Goal: Browse casually

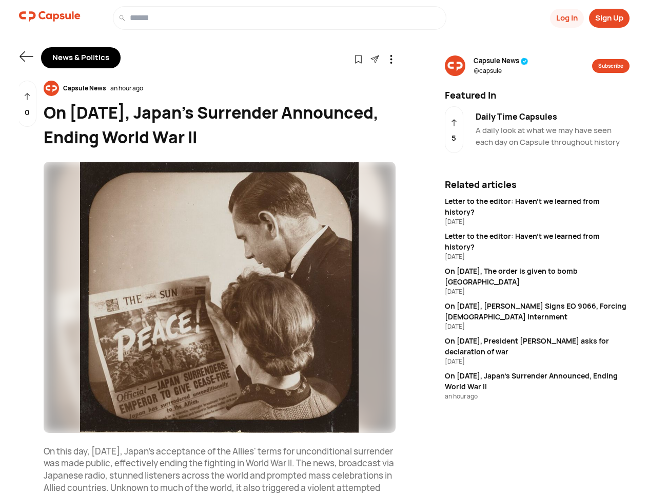
click at [566, 18] on button "Log In" at bounding box center [567, 18] width 34 height 19
click at [609, 18] on button "Sign Up" at bounding box center [609, 18] width 41 height 19
click at [26, 56] on icon at bounding box center [26, 56] width 13 height 10
click at [358, 59] on icon at bounding box center [358, 59] width 9 height 9
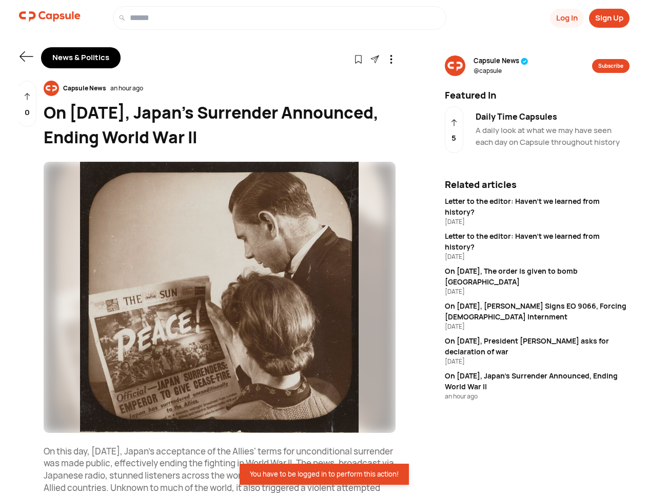
click at [391, 59] on icon at bounding box center [391, 59] width 9 height 9
click at [220, 88] on div "Capsule News an hour ago" at bounding box center [220, 88] width 352 height 15
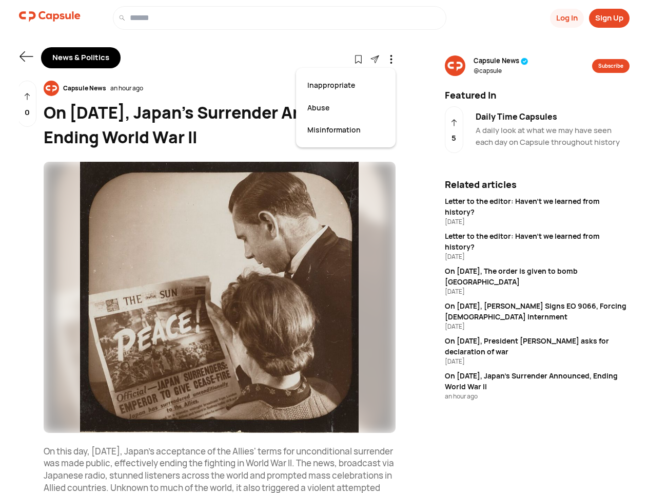
click at [220, 297] on img at bounding box center [220, 297] width 352 height 271
click at [27, 104] on div "0" at bounding box center [27, 104] width 18 height 47
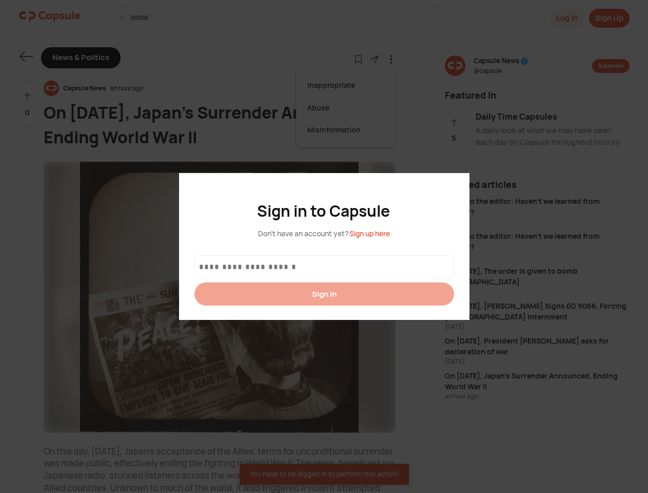
click at [501, 66] on div at bounding box center [324, 246] width 648 height 493
